Goal: Information Seeking & Learning: Learn about a topic

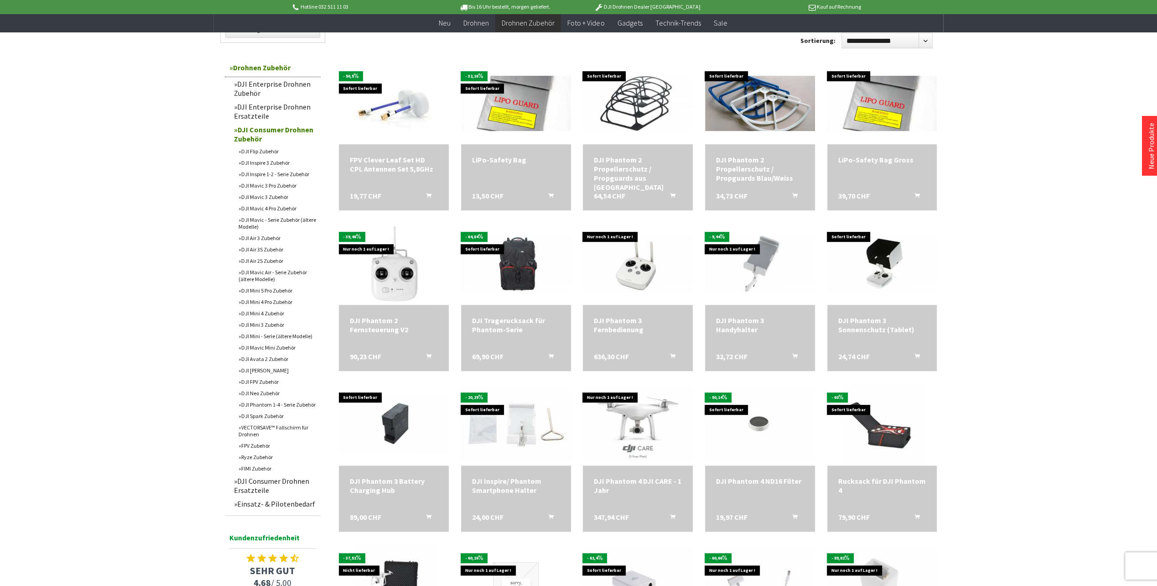
scroll to position [365, 0]
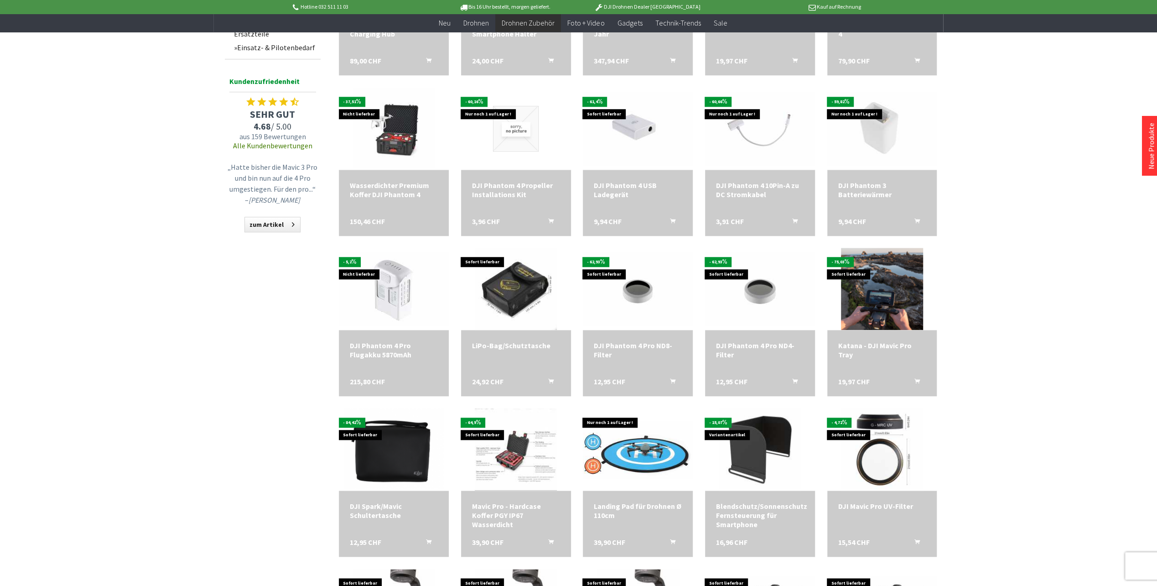
scroll to position [912, 0]
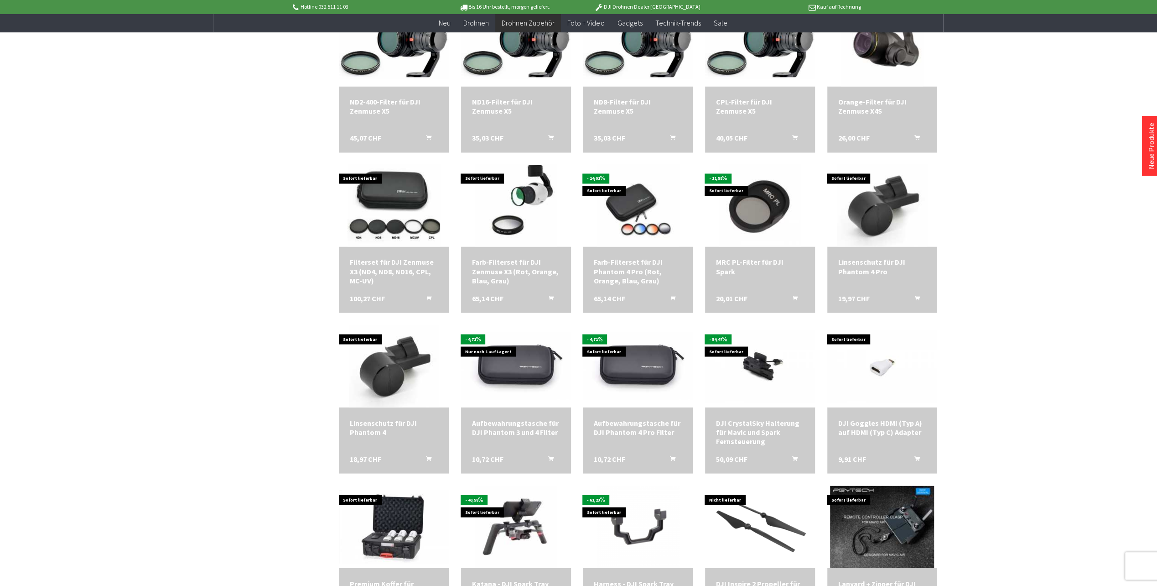
scroll to position [1416, 0]
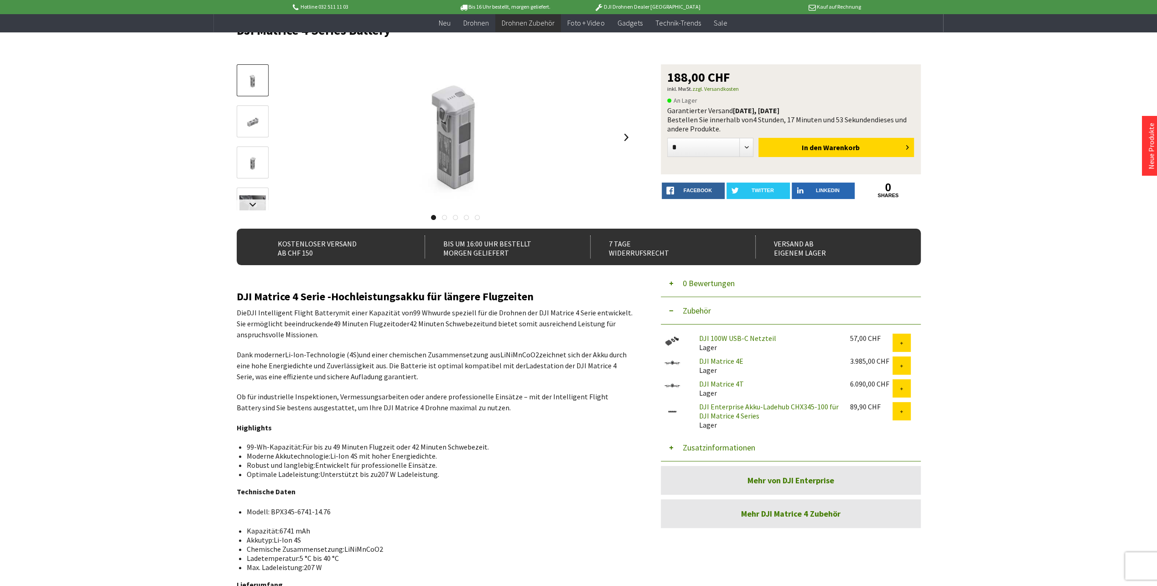
scroll to position [137, 0]
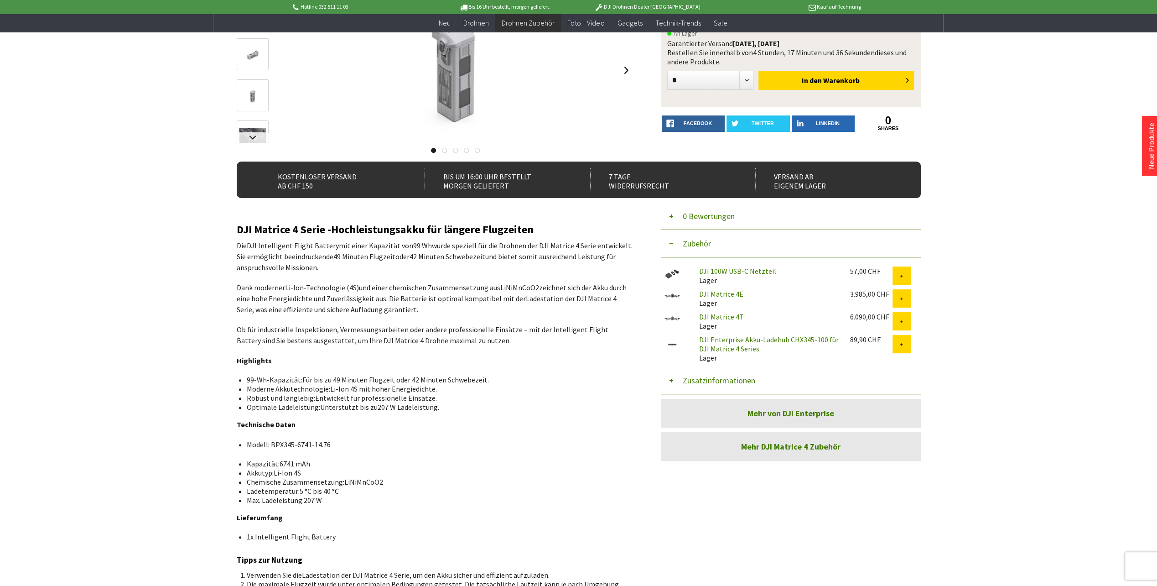
click at [714, 340] on link "DJI Enterprise Akku-Ladehub CHX345-100 für DJI Matrice 4 Series" at bounding box center [769, 344] width 140 height 18
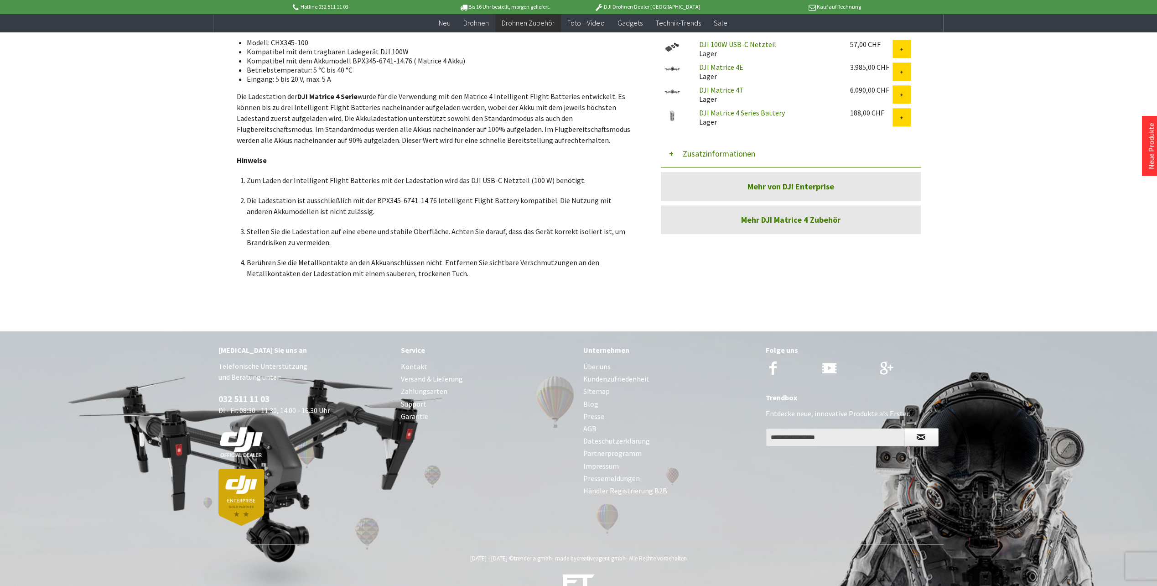
scroll to position [365, 0]
